Goal: Communication & Community: Participate in discussion

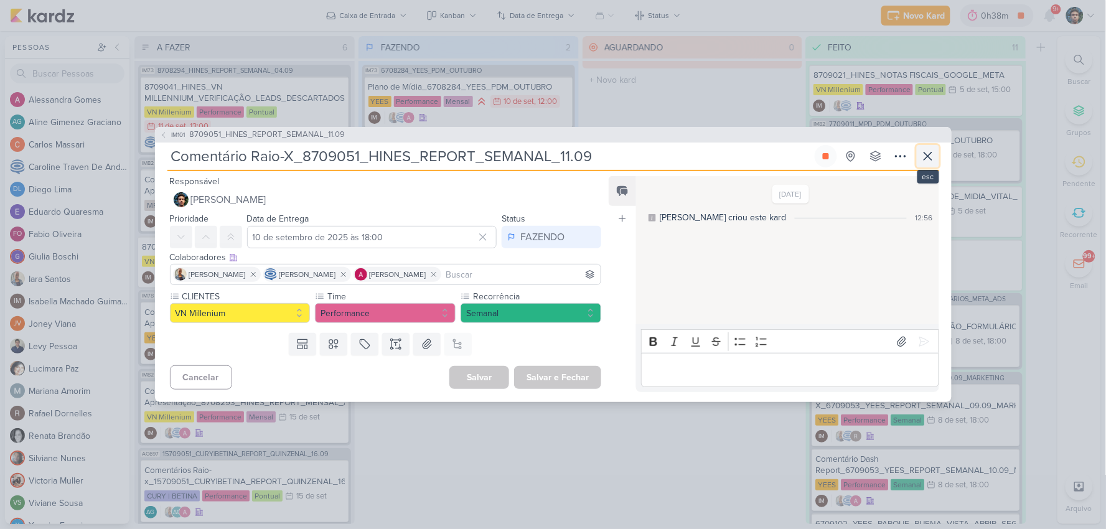
click at [926, 162] on icon at bounding box center [927, 156] width 15 height 15
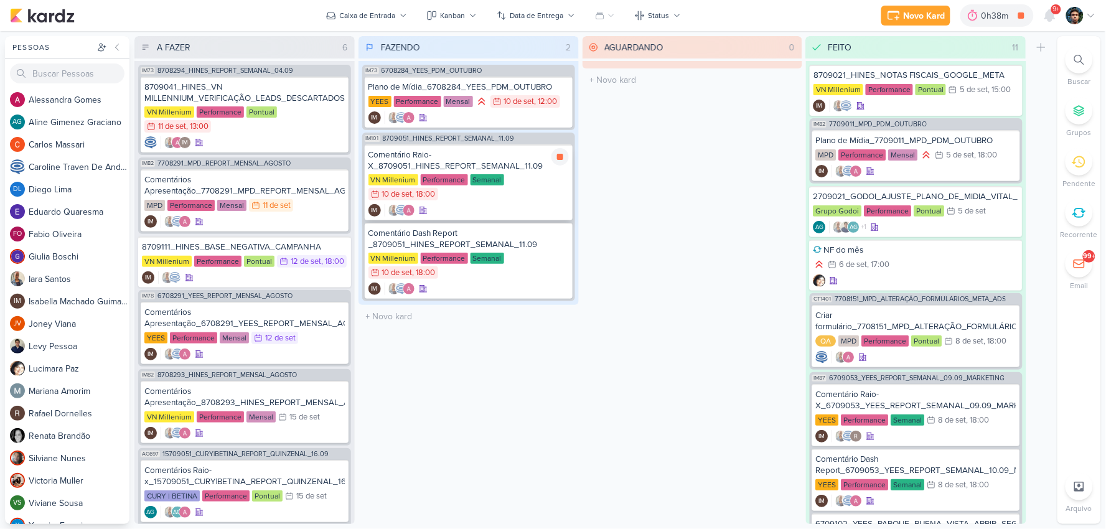
click at [532, 195] on div "VN Millenium Performance Semanal 10/9 [DATE] 18:00" at bounding box center [468, 187] width 200 height 27
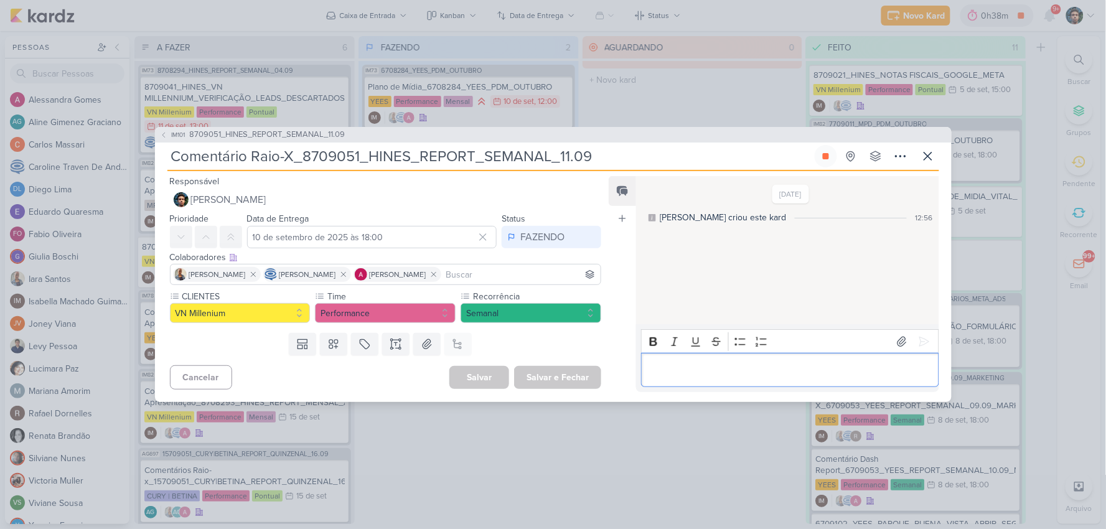
click at [682, 369] on p "Editor editing area: main" at bounding box center [790, 370] width 284 height 15
click at [929, 162] on icon at bounding box center [927, 156] width 15 height 15
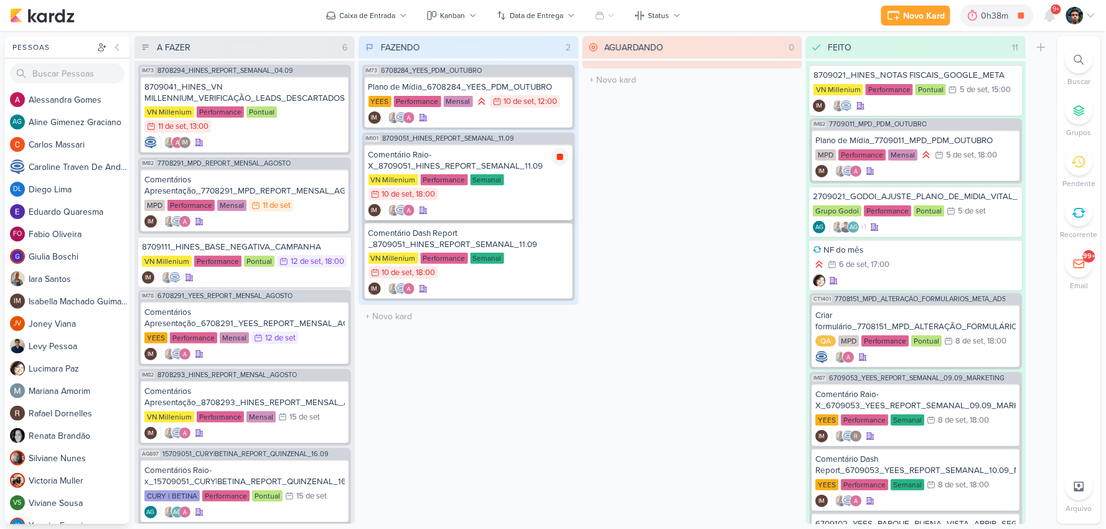
click at [559, 157] on icon at bounding box center [560, 157] width 6 height 6
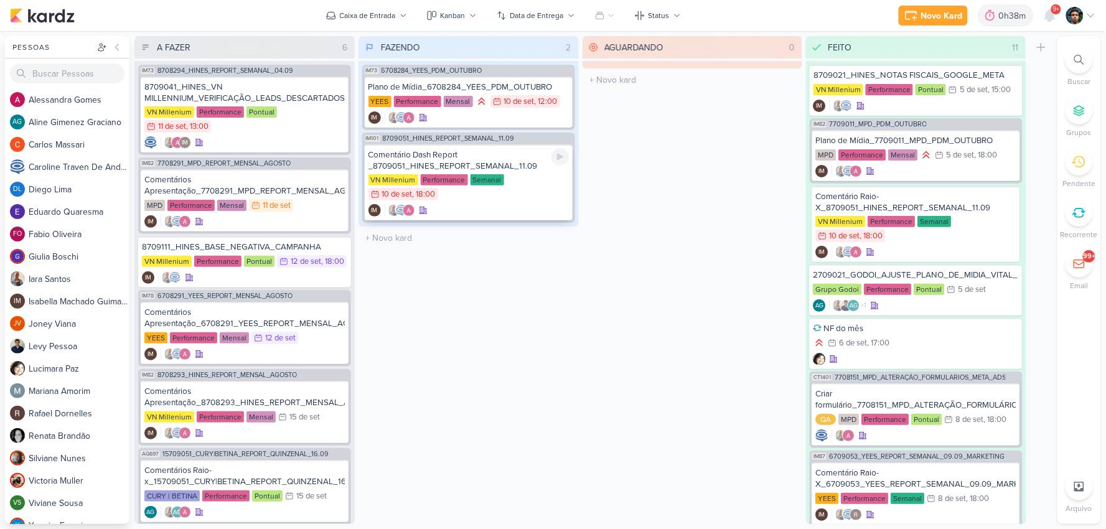
click at [513, 197] on div "VN Millenium Performance Semanal 10/9 [DATE] 18:00" at bounding box center [468, 187] width 200 height 27
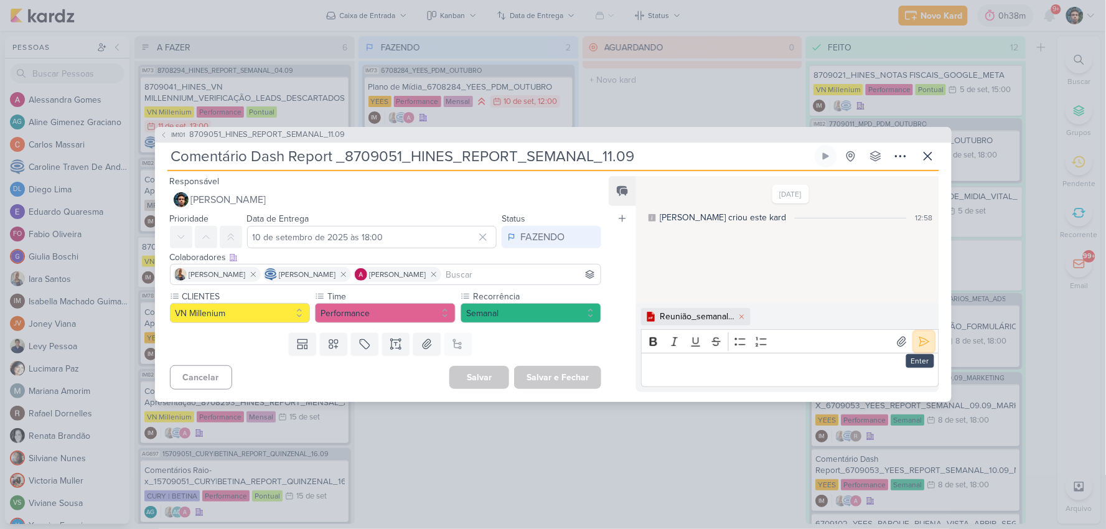
click at [918, 335] on icon at bounding box center [924, 341] width 12 height 12
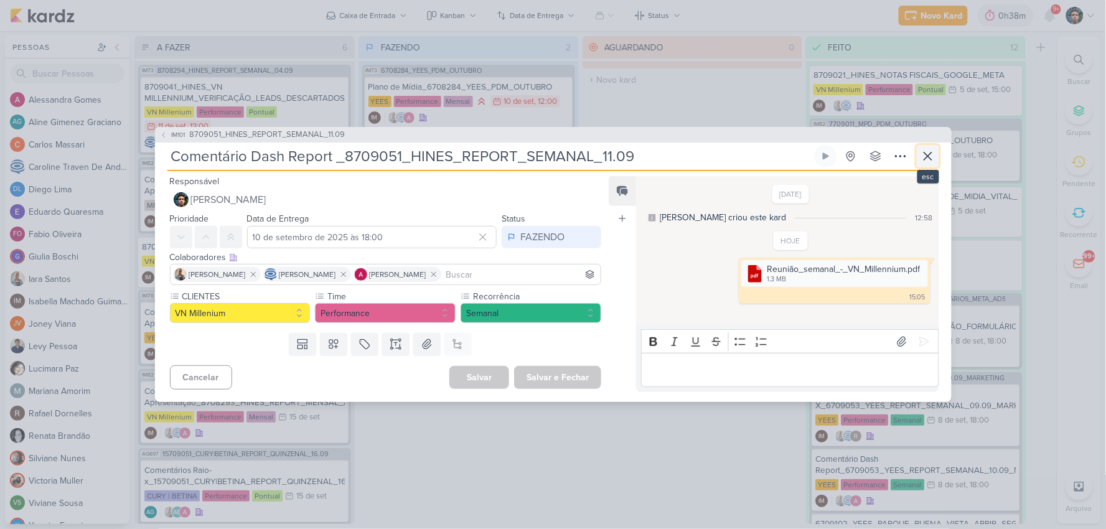
click at [923, 159] on icon at bounding box center [927, 156] width 15 height 15
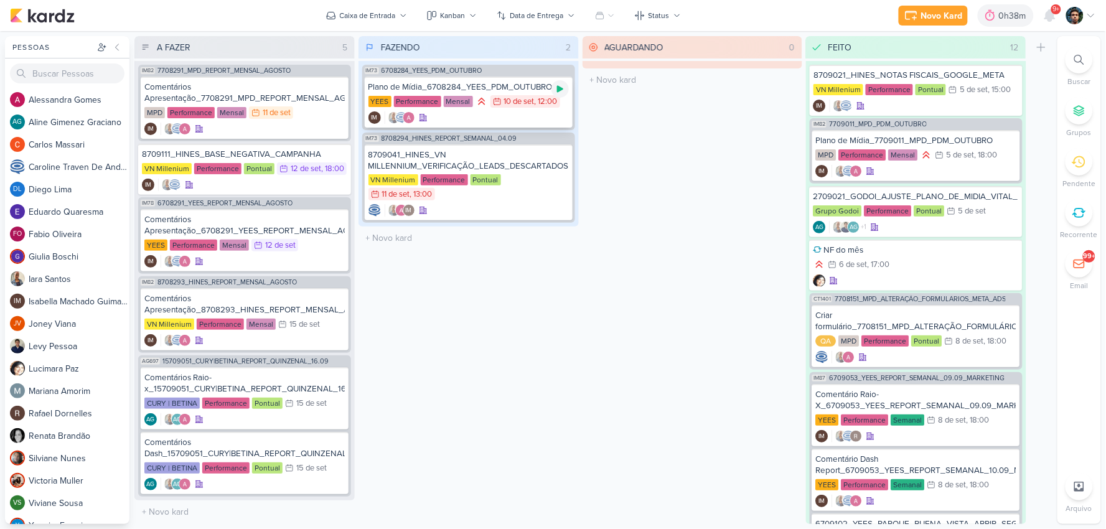
click at [558, 90] on icon at bounding box center [560, 89] width 6 height 7
click at [1054, 16] on icon at bounding box center [1050, 15] width 10 height 11
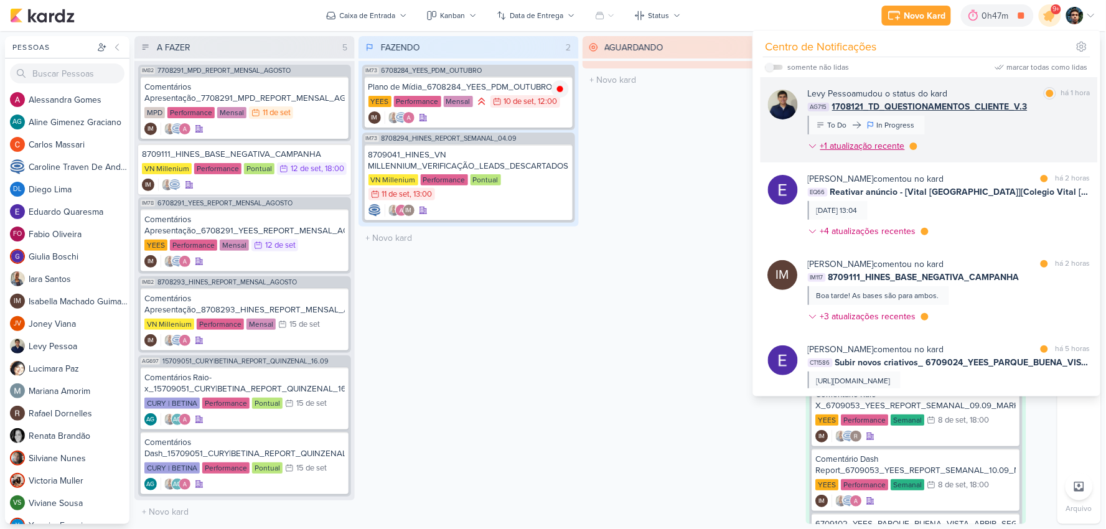
click at [857, 147] on div "+1 atualização recente" at bounding box center [863, 145] width 87 height 13
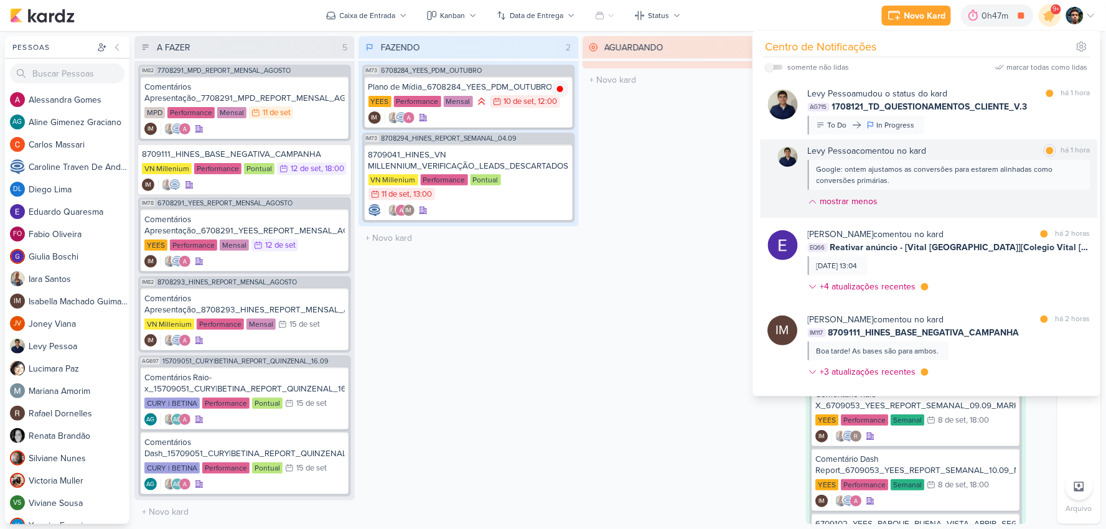
click at [988, 192] on div "[PERSON_NAME] comentou no kard marcar como lida há 1 hora Google: ontem ajustam…" at bounding box center [949, 178] width 282 height 68
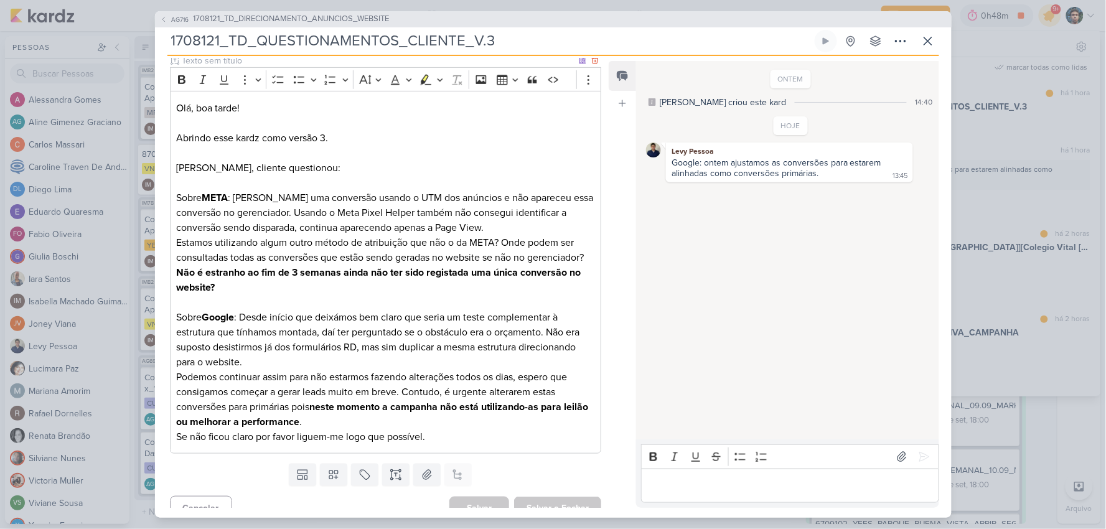
scroll to position [174, 0]
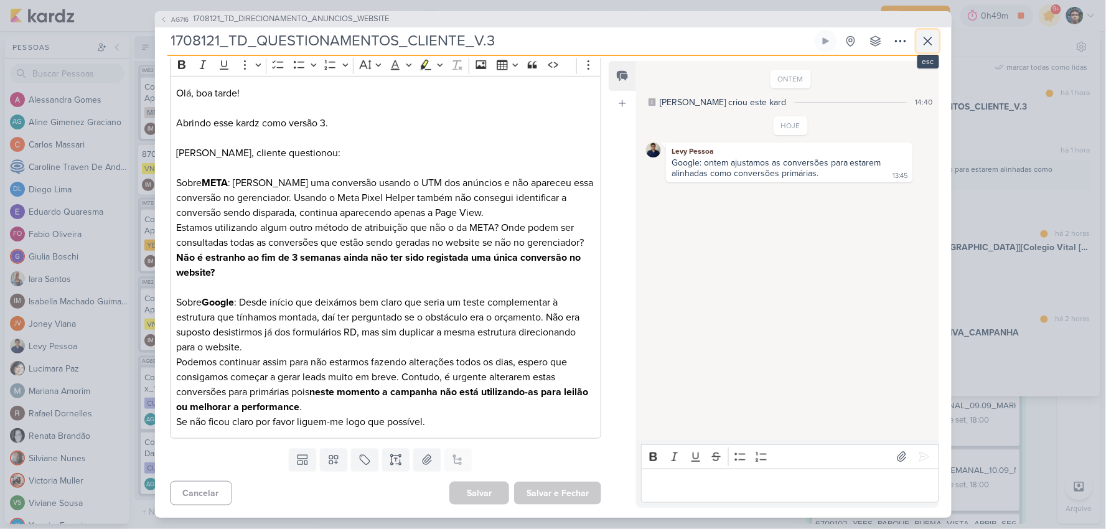
click at [930, 45] on icon at bounding box center [927, 41] width 15 height 15
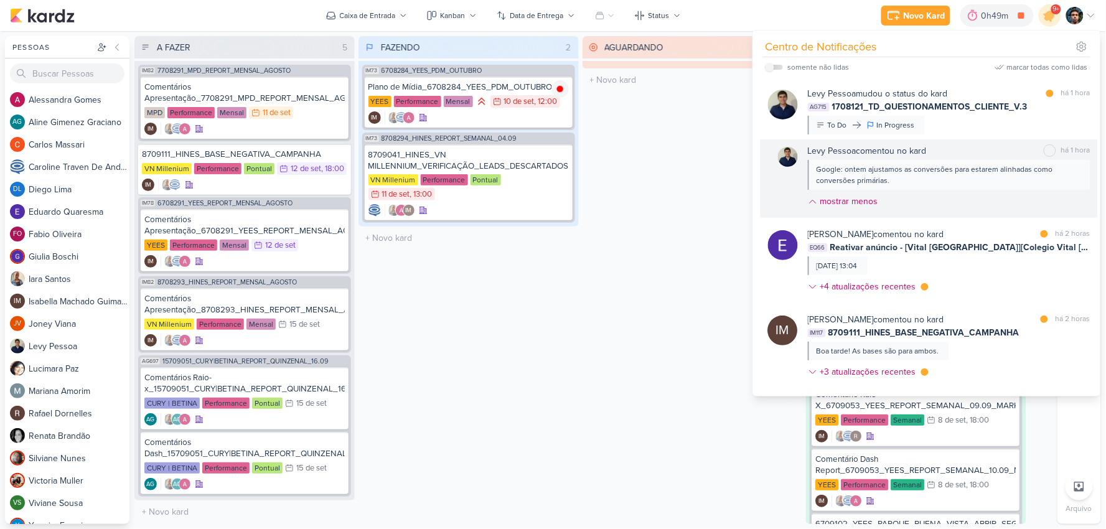
scroll to position [69, 0]
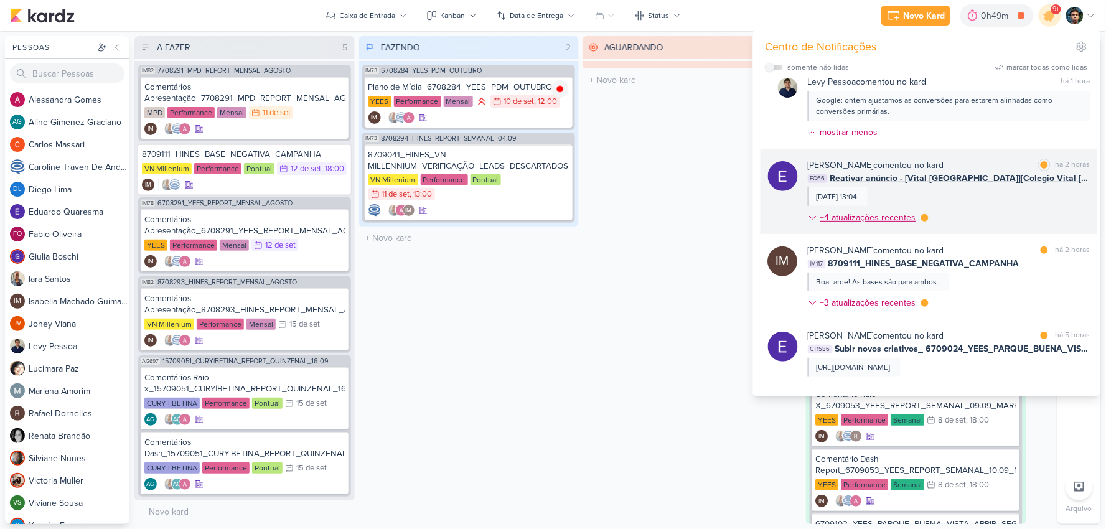
click at [897, 216] on div "+4 atualizações recentes" at bounding box center [869, 217] width 98 height 13
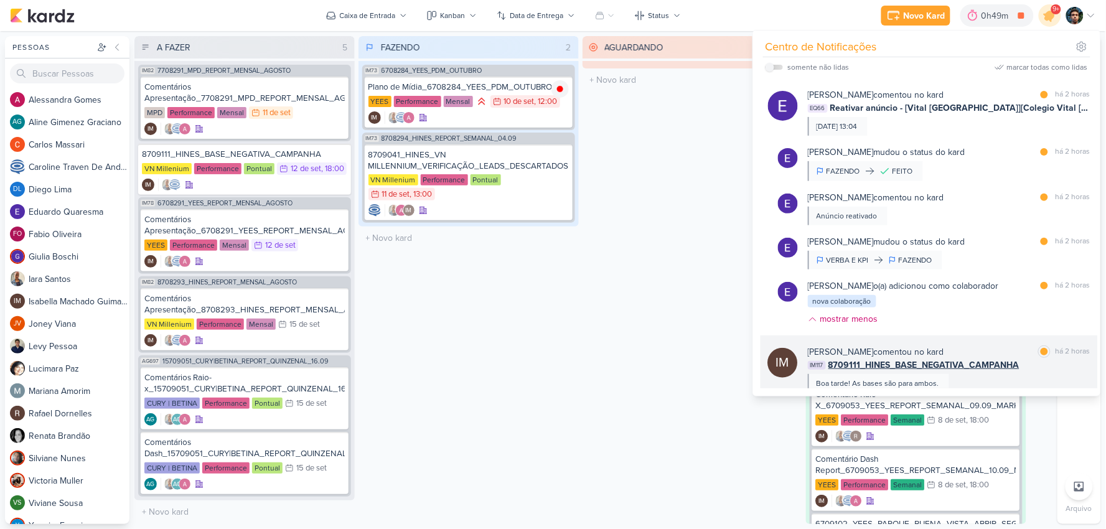
scroll to position [138, 0]
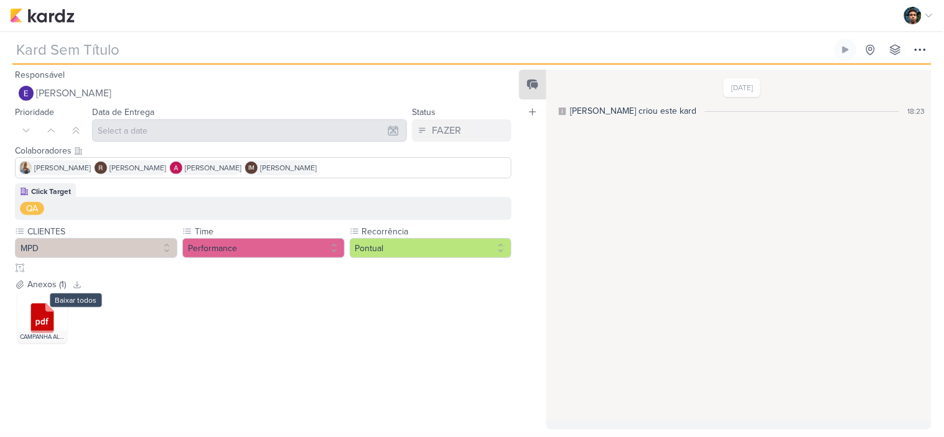
type input "7709091_MPD_ANDROMEDA_UNIR_VERBA_GOOGLE ADS"
type input "10 de setembro de 2025 às 23:59"
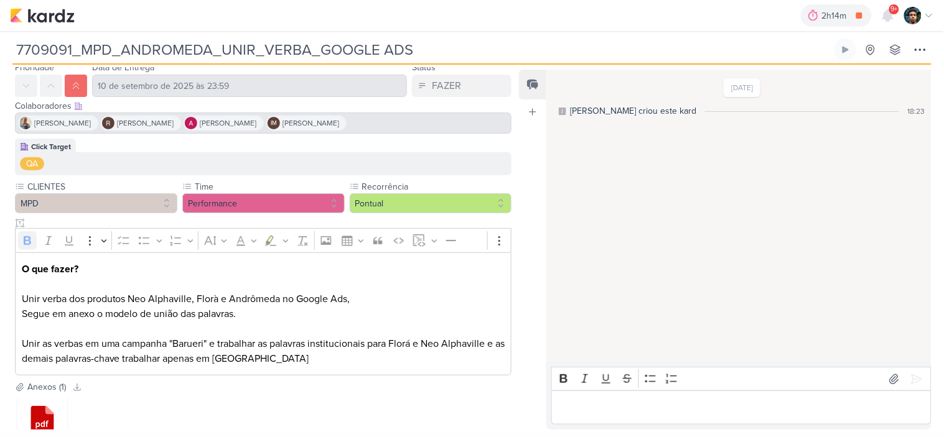
scroll to position [69, 0]
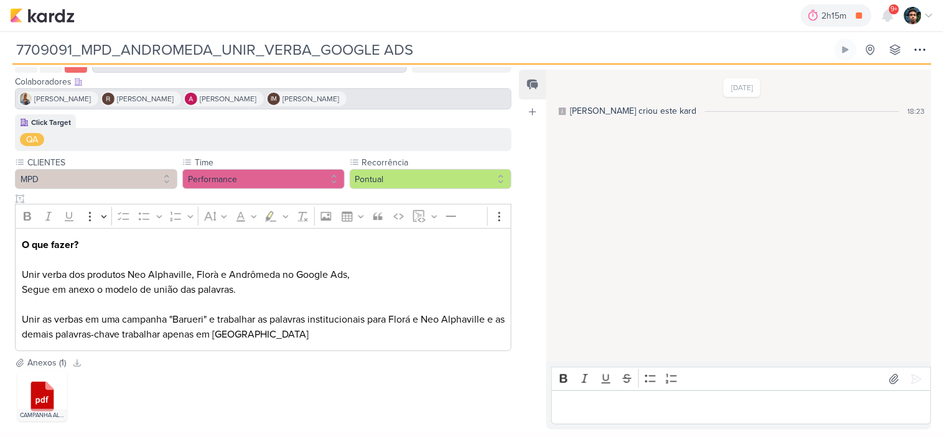
click at [438, 353] on div "Click Target QA CLIENTES MPD Time" at bounding box center [258, 235] width 516 height 242
